Goal: Task Accomplishment & Management: Manage account settings

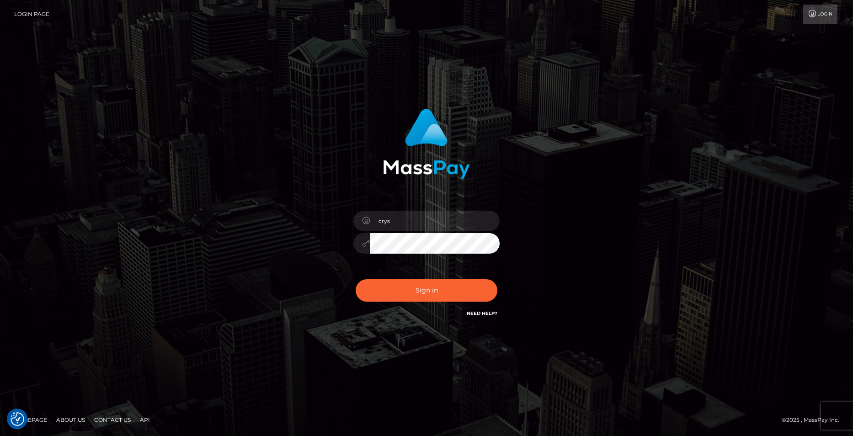
type input "[EMAIL_ADDRESS][DOMAIN_NAME]"
click at [436, 294] on button "Sign in" at bounding box center [427, 290] width 142 height 22
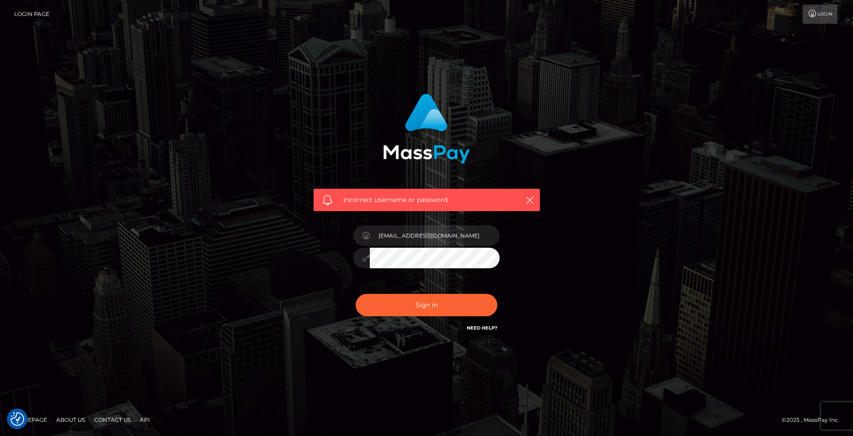
click at [414, 237] on input "crystall.amanger@gmail.com" at bounding box center [435, 235] width 130 height 21
click at [402, 236] on input "crystall.amanager@gmail.com" at bounding box center [435, 235] width 130 height 21
type input "[EMAIL_ADDRESS][DOMAIN_NAME]"
click at [433, 299] on button "Sign in" at bounding box center [427, 305] width 142 height 22
click at [480, 326] on link "Need Help?" at bounding box center [482, 328] width 31 height 6
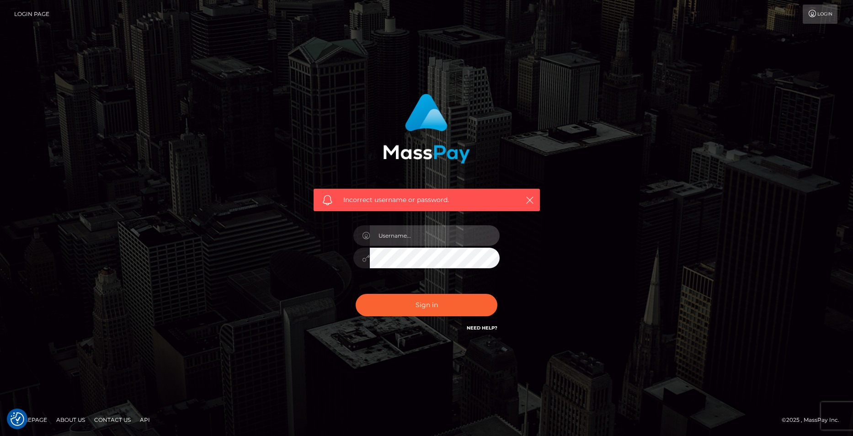
click at [433, 239] on input "text" at bounding box center [435, 235] width 130 height 21
type input "[EMAIL_ADDRESS][DOMAIN_NAME]"
click at [322, 293] on div "Incorrect username or password. [EMAIL_ADDRESS][DOMAIN_NAME]" at bounding box center [427, 214] width 240 height 254
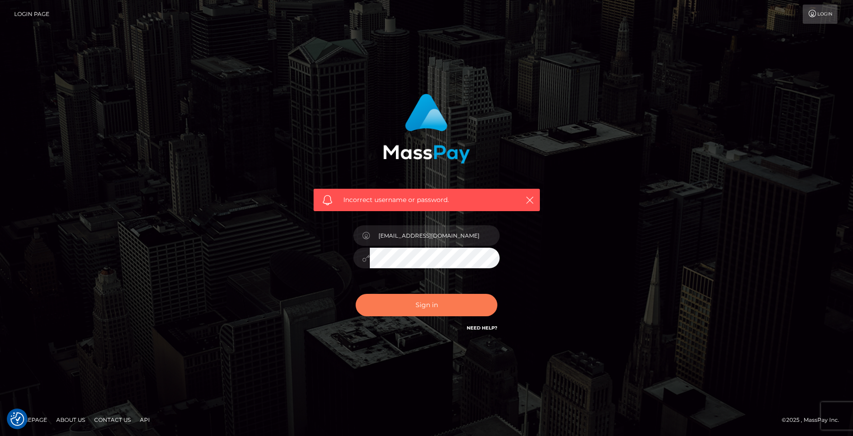
click at [441, 310] on button "Sign in" at bounding box center [427, 305] width 142 height 22
click at [477, 328] on link "Need Help?" at bounding box center [482, 328] width 31 height 6
